Goal: Feedback & Contribution: Submit feedback/report problem

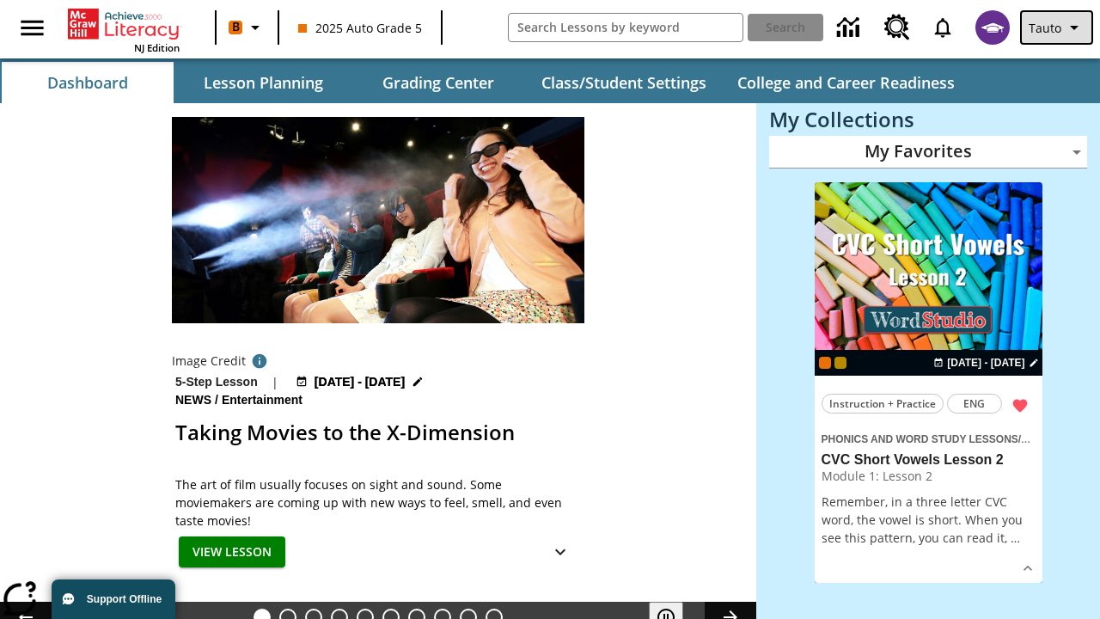
click at [1058, 27] on span "Tauto" at bounding box center [1044, 28] width 33 height 18
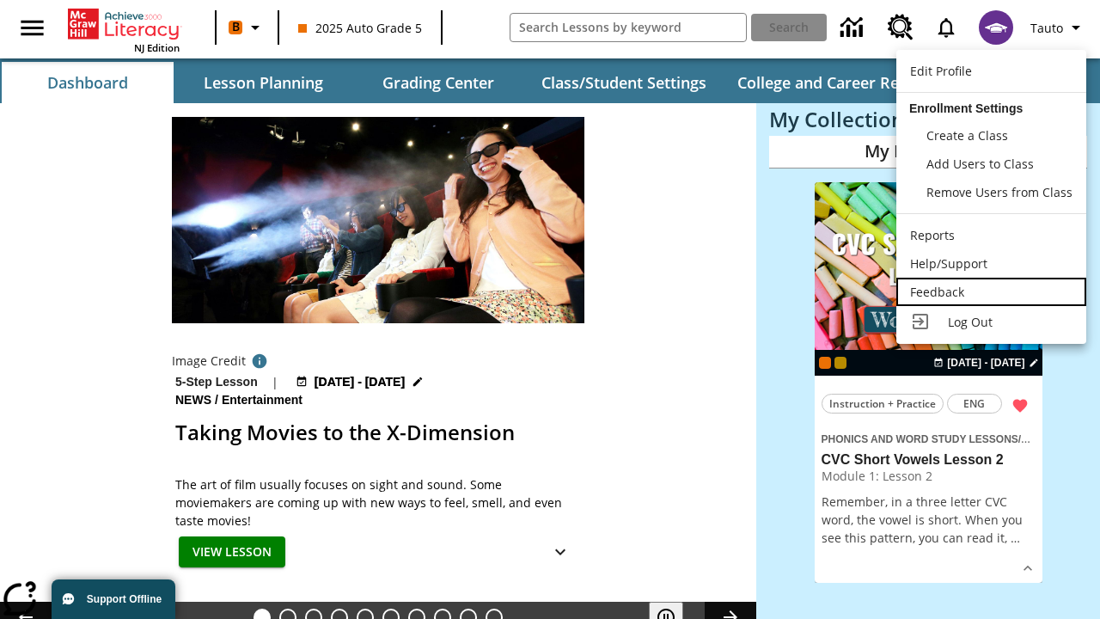
click at [991, 291] on div "Feedback" at bounding box center [991, 292] width 162 height 18
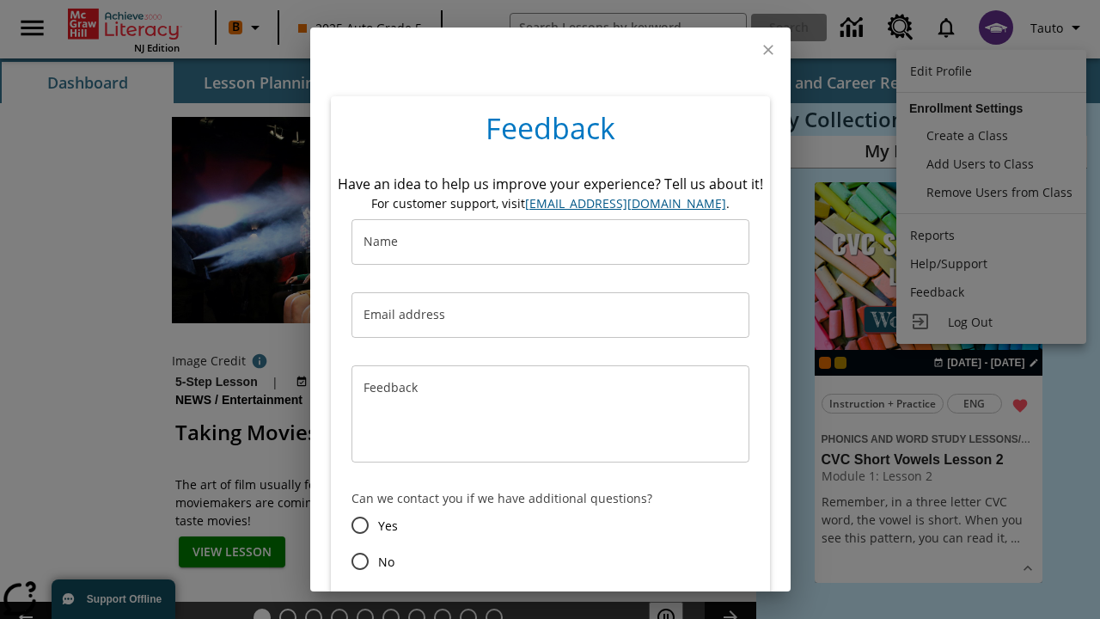
click at [460, 607] on button "Submit" at bounding box center [460, 623] width 70 height 32
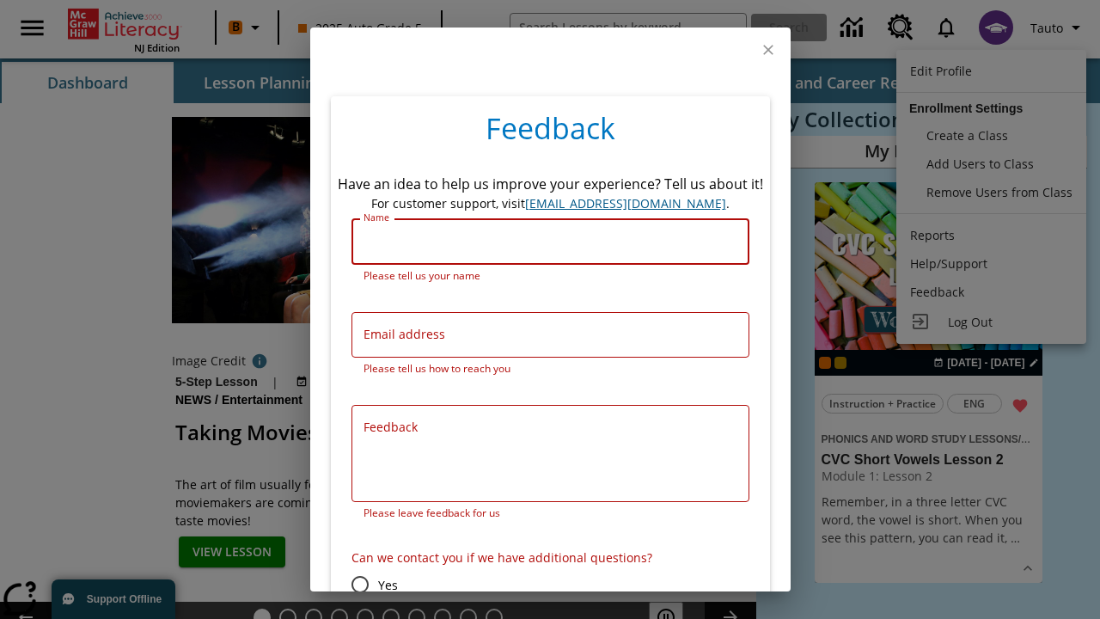
scroll to position [85, 0]
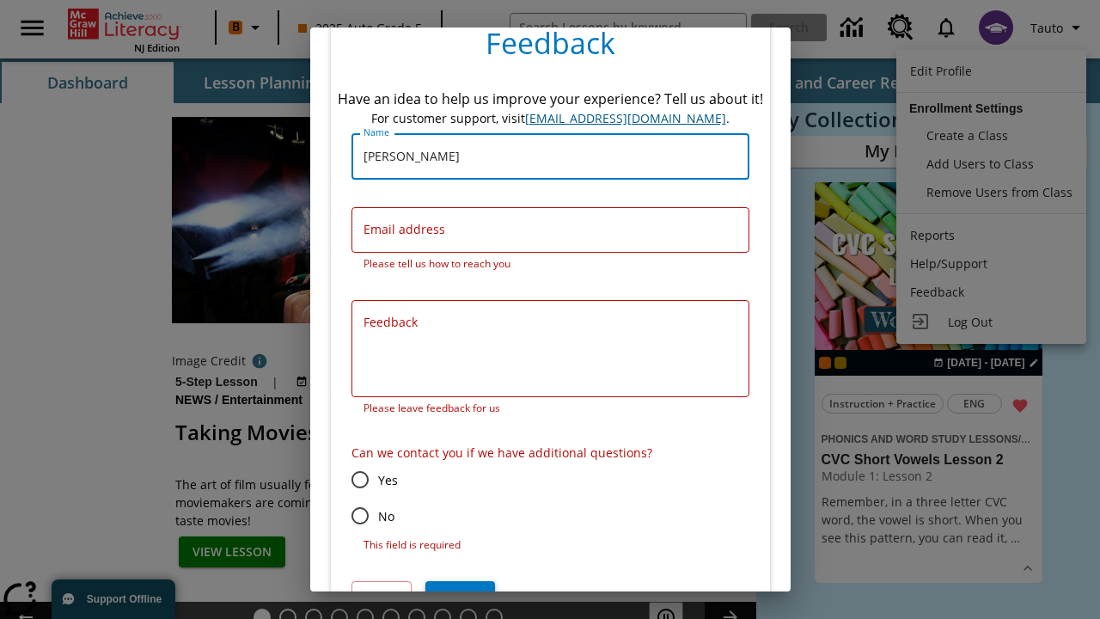
type input "[PERSON_NAME]"
type input "[EMAIL_ADDRESS][DOMAIN_NAME]"
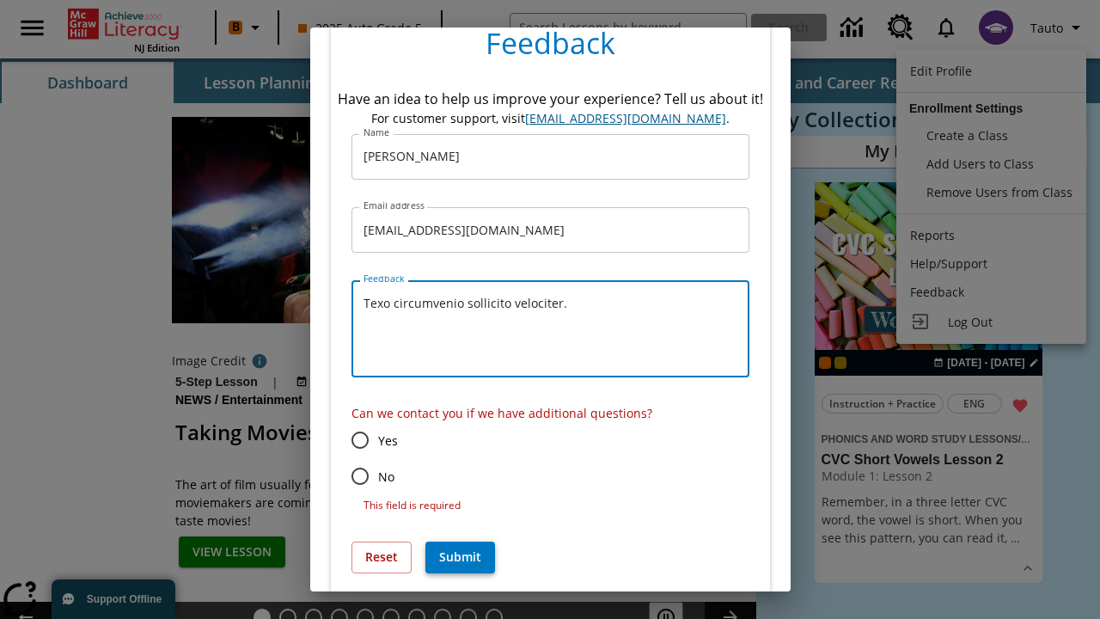
type textarea "Texo circumvenio sollicito velociter."
click at [359, 476] on input "No" at bounding box center [360, 476] width 36 height 36
click at [460, 541] on button "Submit" at bounding box center [460, 557] width 70 height 32
radio input "false"
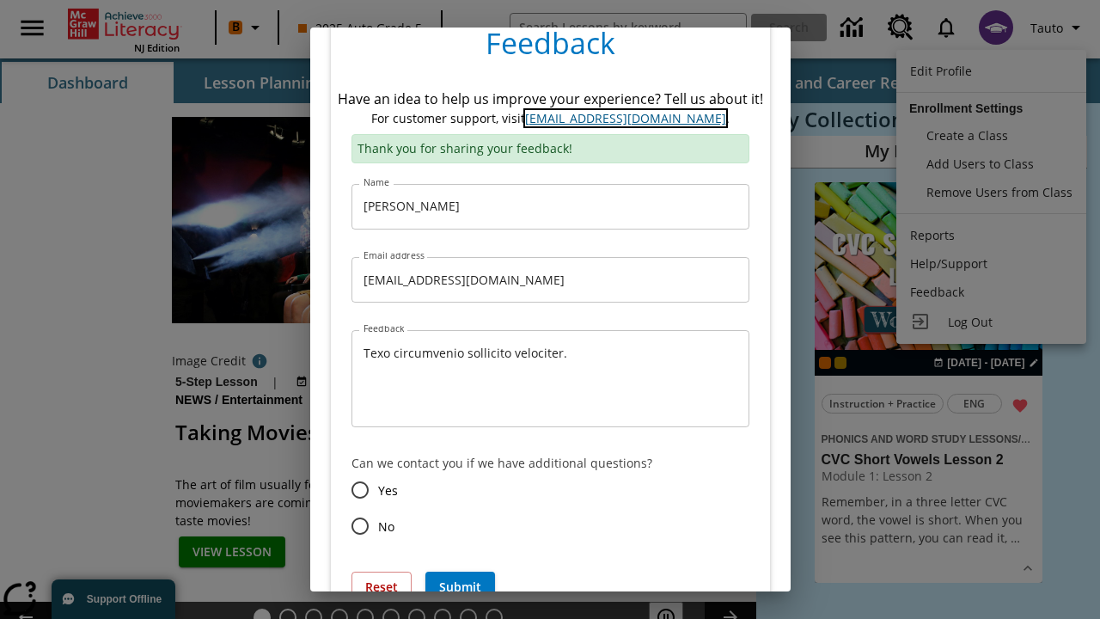
click at [625, 118] on link "[EMAIL_ADDRESS][DOMAIN_NAME]" at bounding box center [625, 118] width 201 height 16
